Goal: Task Accomplishment & Management: Manage account settings

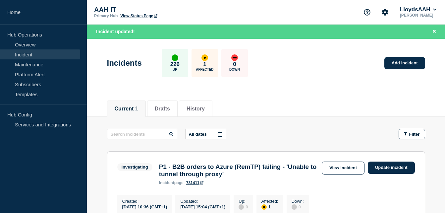
click at [317, 96] on div "Current 1 Drafts History" at bounding box center [266, 105] width 318 height 23
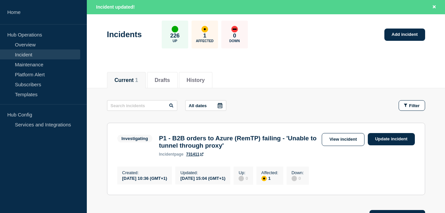
scroll to position [66, 0]
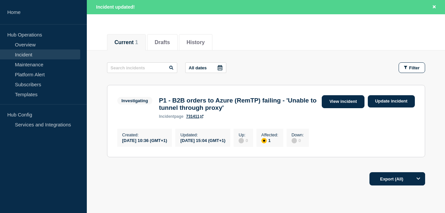
click at [346, 102] on link "View incident" at bounding box center [343, 101] width 43 height 13
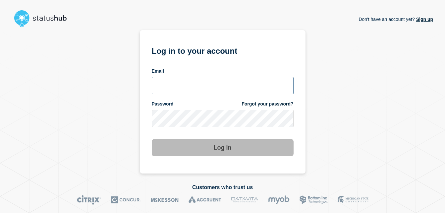
type input "[PERSON_NAME][EMAIL_ADDRESS][PERSON_NAME][DOMAIN_NAME]"
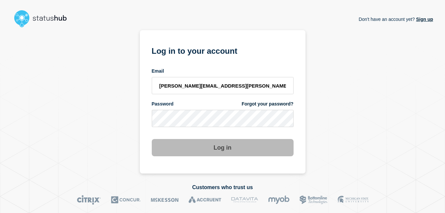
click at [249, 158] on section "Log in to your account Email [PERSON_NAME][EMAIL_ADDRESS][PERSON_NAME][DOMAIN_N…" at bounding box center [223, 101] width 166 height 143
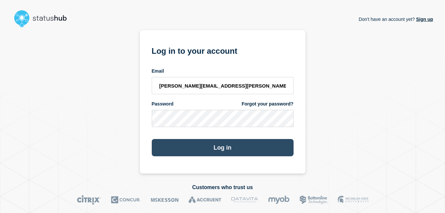
click at [215, 153] on button "Log in" at bounding box center [223, 147] width 142 height 17
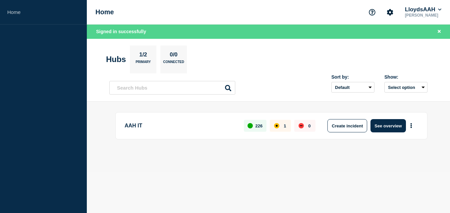
click at [270, 199] on body "Home Home LloydsAAH [PERSON_NAME] Signed in successfully Hubs 1/2 Primary 0/0 C…" at bounding box center [225, 106] width 450 height 213
click at [387, 128] on button "See overview" at bounding box center [387, 125] width 35 height 13
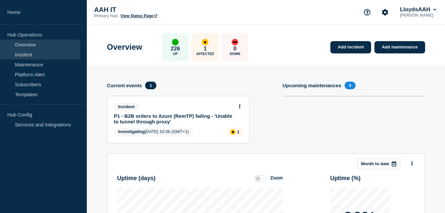
click at [35, 55] on link "Incident" at bounding box center [40, 54] width 80 height 10
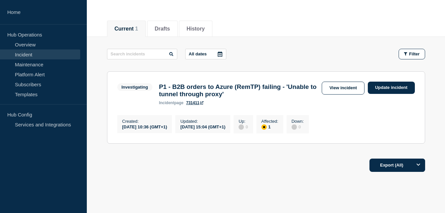
scroll to position [66, 0]
click at [326, 163] on div "Export (All)" at bounding box center [266, 162] width 318 height 19
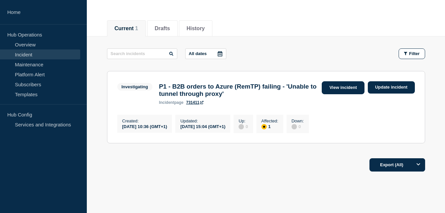
click at [355, 92] on link "View incident" at bounding box center [343, 87] width 43 height 13
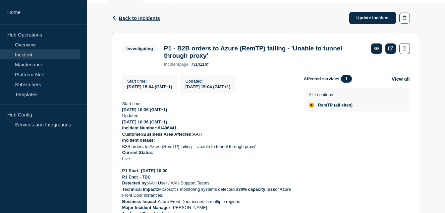
scroll to position [133, 0]
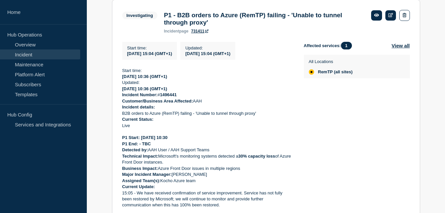
click at [184, 147] on p "P1 End: - TBC" at bounding box center [207, 144] width 171 height 6
click at [154, 140] on strong "P1 Start: 09/10/2025 10:30" at bounding box center [144, 137] width 45 height 5
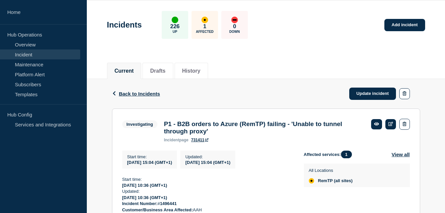
scroll to position [108, 0]
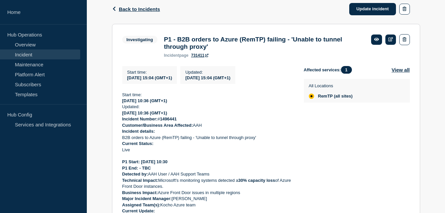
drag, startPoint x: 178, startPoint y: 149, endPoint x: 122, endPoint y: 99, distance: 75.6
click at [122, 99] on section "Investigating P1 - B2B orders to Azure (RemTP) failing - 'Unable to tunnel thro…" at bounding box center [266, 185] width 308 height 323
copy div "Start time: 2025-10-09 10:36 (GMT+1) Updated: 2025-10-09 10:36 (GMT+1) Incident…"
click at [193, 116] on p "[DATE] 10:36 (GMT+1)" at bounding box center [207, 113] width 171 height 6
click at [208, 116] on p "[DATE] 10:36 (GMT+1)" at bounding box center [207, 113] width 171 height 6
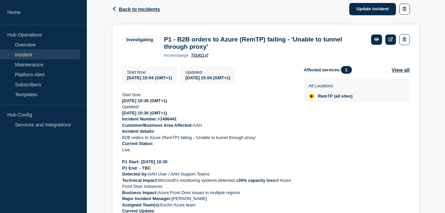
click at [208, 116] on p "[DATE] 10:36 (GMT+1)" at bounding box center [207, 113] width 171 height 6
click at [365, 12] on link "Update incident" at bounding box center [372, 9] width 47 height 12
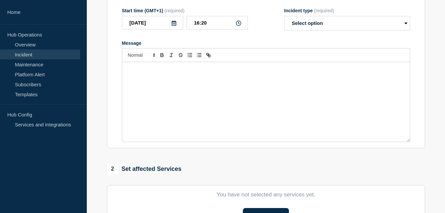
type input "P1 - B2B orders to Azure (RemTP) failing - 'Unable to tunnel through proxy'"
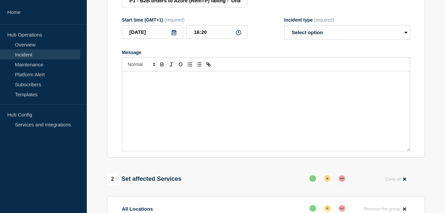
click at [149, 81] on p "Message" at bounding box center [266, 78] width 278 height 6
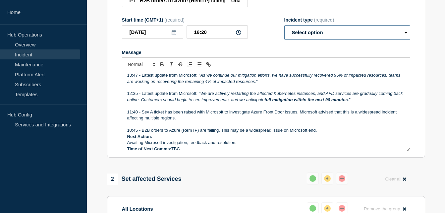
click at [376, 40] on select "Select option Investigating Identified Monitoring Resolved" at bounding box center [347, 32] width 126 height 15
select select "monitoring"
click at [284, 39] on select "Select option Investigating Identified Monitoring Resolved" at bounding box center [347, 32] width 126 height 15
click at [319, 40] on select "Select option Investigating Identified Monitoring Resolved" at bounding box center [347, 32] width 126 height 15
click at [272, 40] on div "Start time (GMT+1) (required) 2025-10-09 16:20 Incident type (required) Select …" at bounding box center [266, 28] width 288 height 23
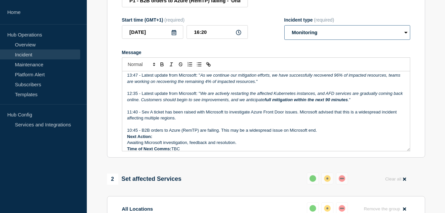
click at [330, 40] on select "Select option Investigating Identified Monitoring Resolved" at bounding box center [347, 32] width 126 height 15
click at [284, 39] on select "Select option Investigating Identified Monitoring Resolved" at bounding box center [347, 32] width 126 height 15
click at [267, 109] on p "Message" at bounding box center [266, 106] width 278 height 6
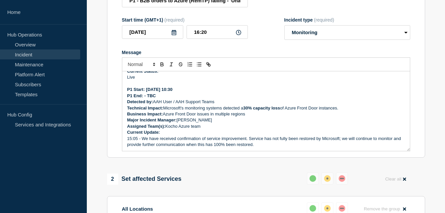
scroll to position [71, 0]
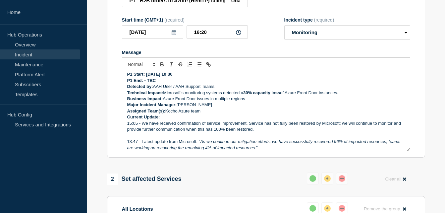
click at [185, 120] on p "Current Update:" at bounding box center [266, 117] width 278 height 6
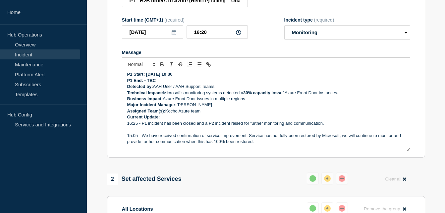
click at [142, 126] on p "16:25 - P1 incident has been closed and a P2 incident raised for further monito…" at bounding box center [266, 123] width 278 height 6
click at [142, 126] on p "16:25 - P1 incident with Kocho has been closed and a P2 incident raised for fur…" at bounding box center [266, 123] width 278 height 6
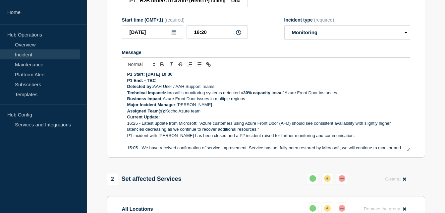
click at [267, 133] on p "16:25 - Latest update from Microsoft: "Azure customers using Azure Front Door (…" at bounding box center [266, 126] width 278 height 12
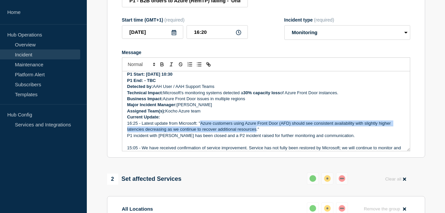
drag, startPoint x: 256, startPoint y: 144, endPoint x: 201, endPoint y: 137, distance: 55.7
click at [201, 133] on p "16:25 - Latest update from Microsoft: "Azure customers using Azure Front Door (…" at bounding box center [266, 126] width 278 height 12
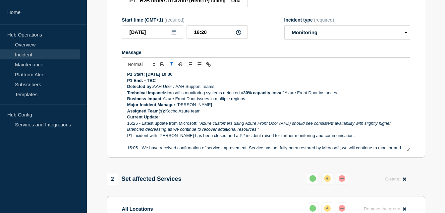
click at [279, 133] on p "16:25 - Latest update from Microsoft: " Azure customers using Azure Front Door …" at bounding box center [266, 126] width 278 height 12
click at [267, 133] on p "16:25 - Latest update from Microsoft: " Azure customers using Azure Front Door …" at bounding box center [266, 126] width 278 height 12
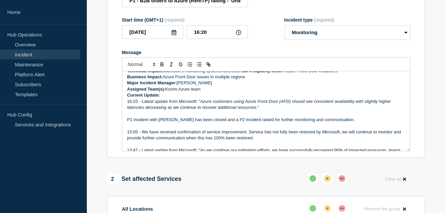
scroll to position [104, 0]
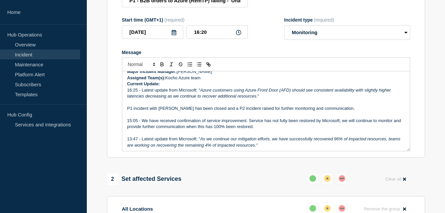
click at [343, 111] on p "P1 incident with Kocho has been closed and a P2 incident raised for further mon…" at bounding box center [266, 108] width 278 height 6
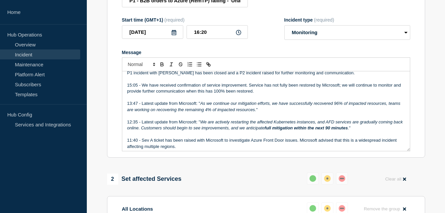
scroll to position [107, 0]
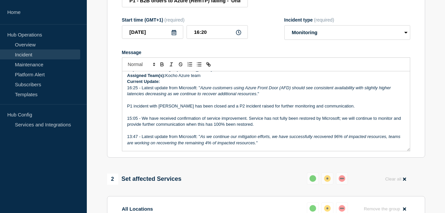
click at [339, 115] on p "Message" at bounding box center [266, 112] width 278 height 6
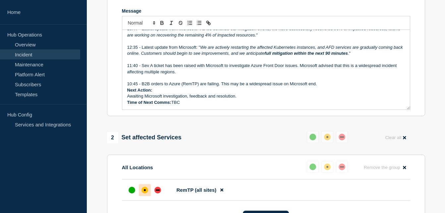
scroll to position [142, 0]
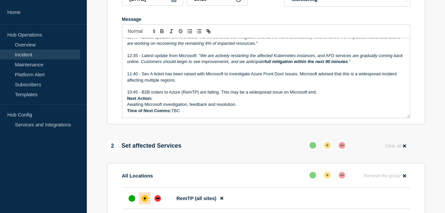
click at [196, 107] on p "Awaiting Microsoft investigation, feedback and resolution." at bounding box center [266, 104] width 278 height 6
click at [196, 114] on p "Time of Next Comms: TBC" at bounding box center [266, 111] width 278 height 6
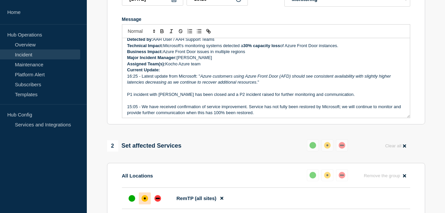
scroll to position [74, 0]
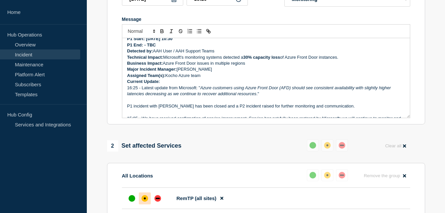
click at [204, 109] on p "P1 incident with Kocho has been closed and a P2 incident raised for further mon…" at bounding box center [266, 106] width 278 height 6
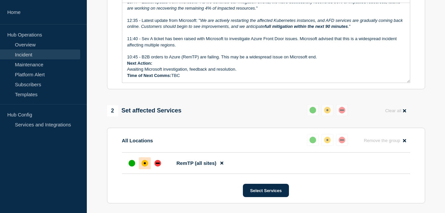
scroll to position [274, 0]
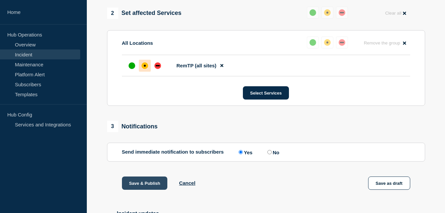
click at [155, 190] on button "Save & Publish" at bounding box center [145, 182] width 46 height 13
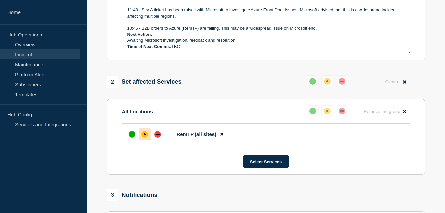
scroll to position [108, 0]
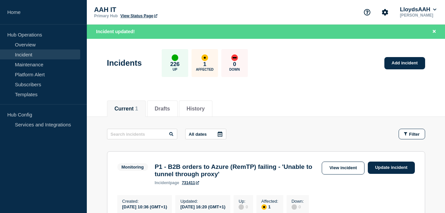
click at [288, 104] on div "Current 1 Drafts History" at bounding box center [266, 105] width 318 height 23
click at [292, 135] on div "All dates Filter" at bounding box center [266, 134] width 318 height 11
click at [279, 135] on div "All dates Filter" at bounding box center [266, 134] width 318 height 11
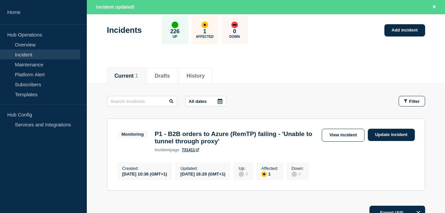
scroll to position [33, 0]
click at [286, 113] on div "All dates Filter Monitoring 1 Affected P1 - B2B orders to Azure (RemTP) failing…" at bounding box center [266, 147] width 318 height 105
click at [385, 163] on section "Monitoring P1 - B2B orders to Azure (RemTP) failing - 'Unable to tunnel through…" at bounding box center [266, 154] width 318 height 72
click at [253, 98] on div "All dates Filter" at bounding box center [266, 100] width 318 height 11
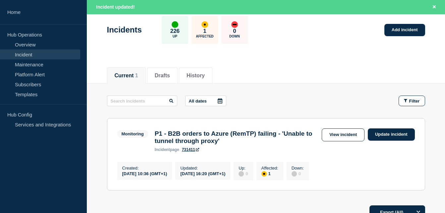
click at [318, 77] on div "Current 1 Drafts History" at bounding box center [266, 72] width 318 height 23
